Goal: Task Accomplishment & Management: Use online tool/utility

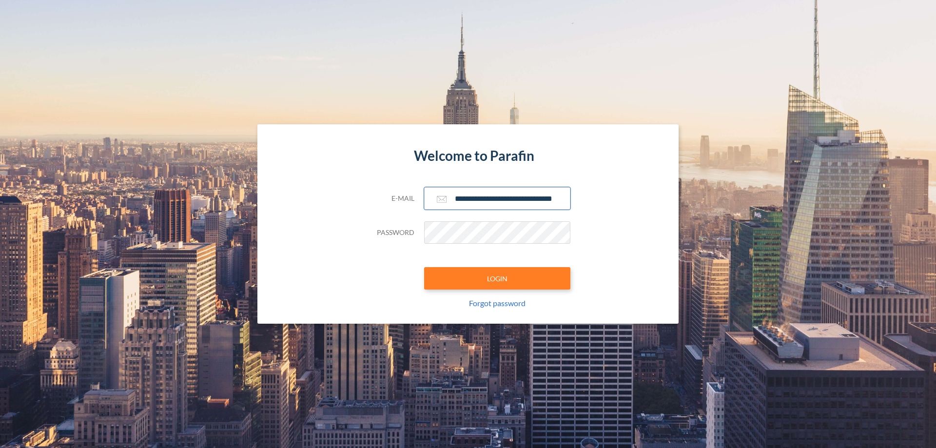
type input "**********"
click at [497, 278] on button "LOGIN" at bounding box center [497, 278] width 146 height 22
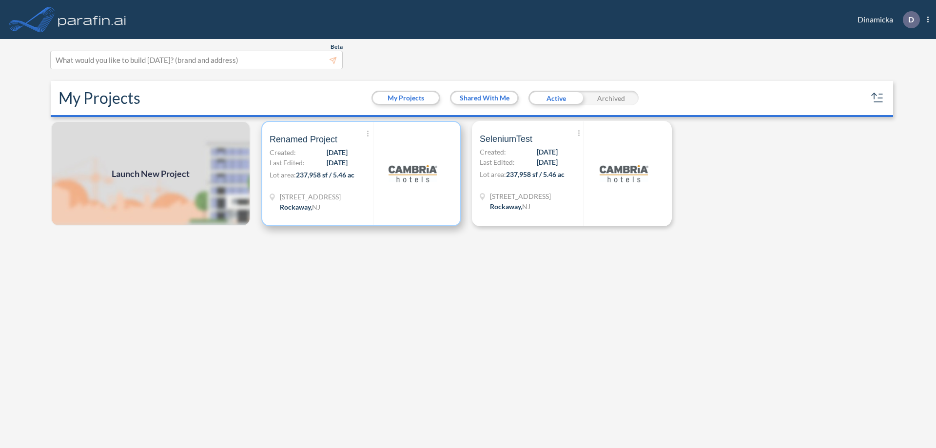
scroll to position [2, 0]
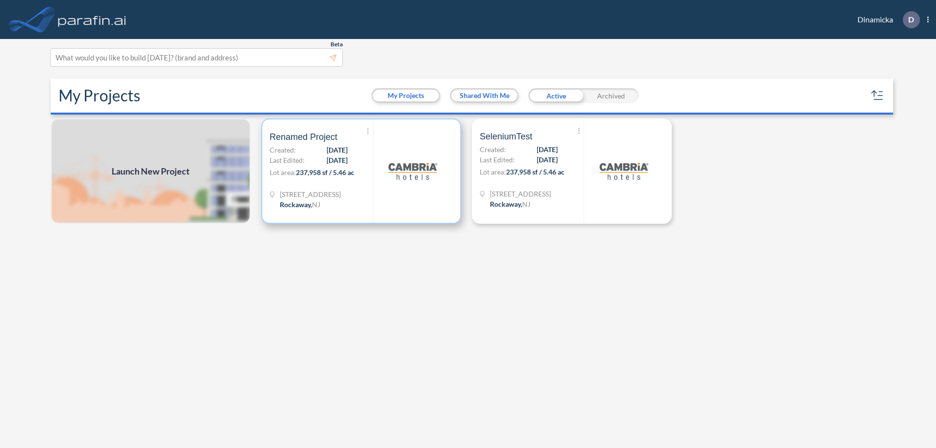
click at [361, 171] on p "Lot area: 237,958 sf / 5.46 ac" at bounding box center [320, 174] width 103 height 14
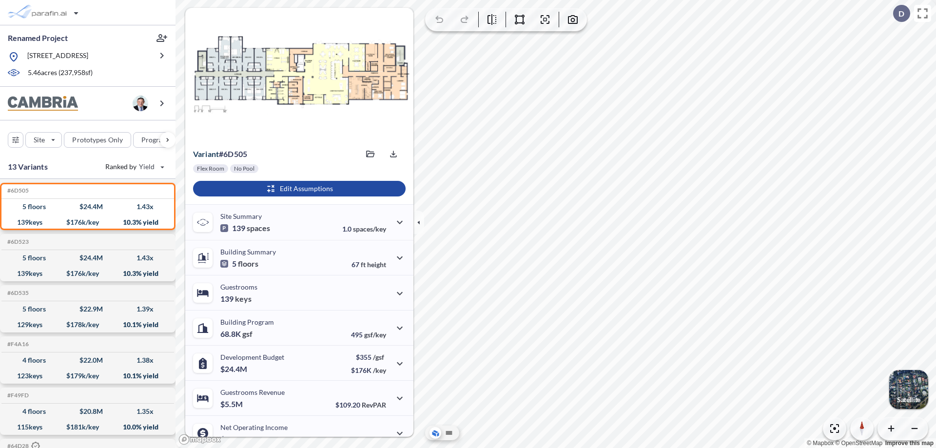
scroll to position [49, 0]
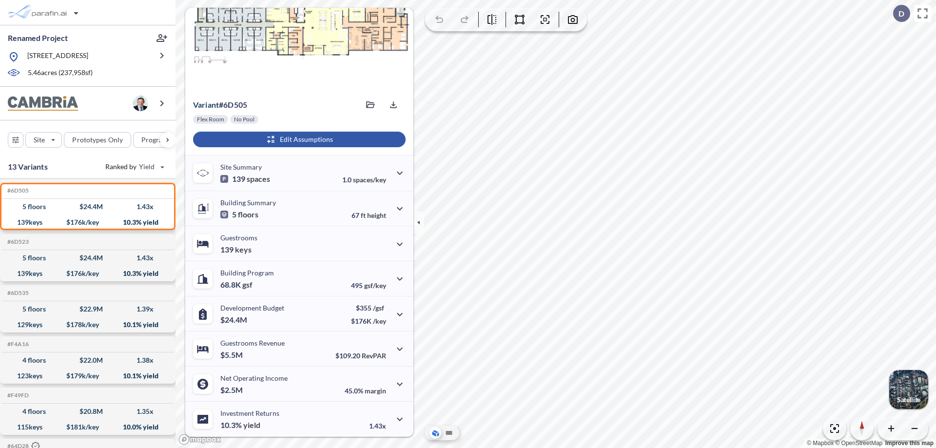
click at [298, 139] on div "button" at bounding box center [299, 140] width 212 height 16
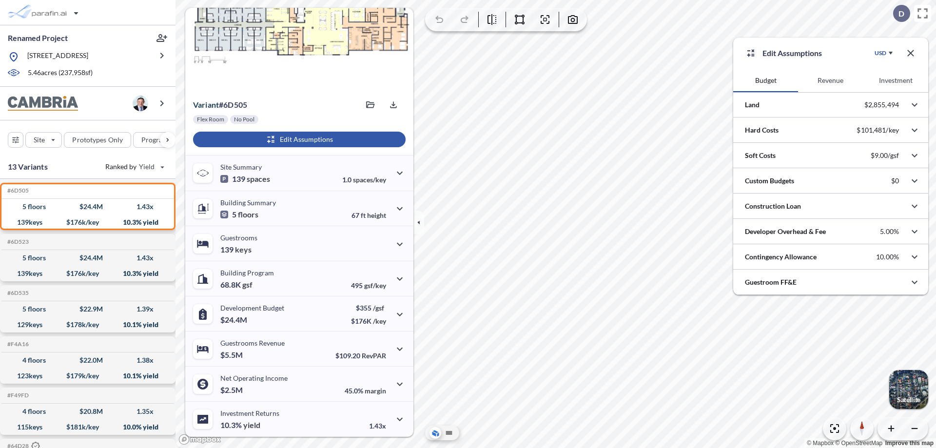
click at [830, 80] on button "Revenue" at bounding box center [830, 80] width 65 height 23
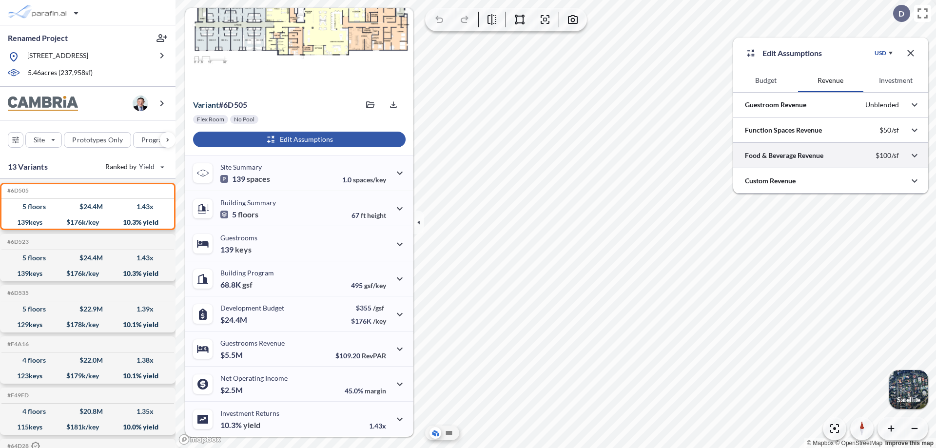
click at [830, 155] on div at bounding box center [830, 155] width 195 height 25
